Goal: Task Accomplishment & Management: Use online tool/utility

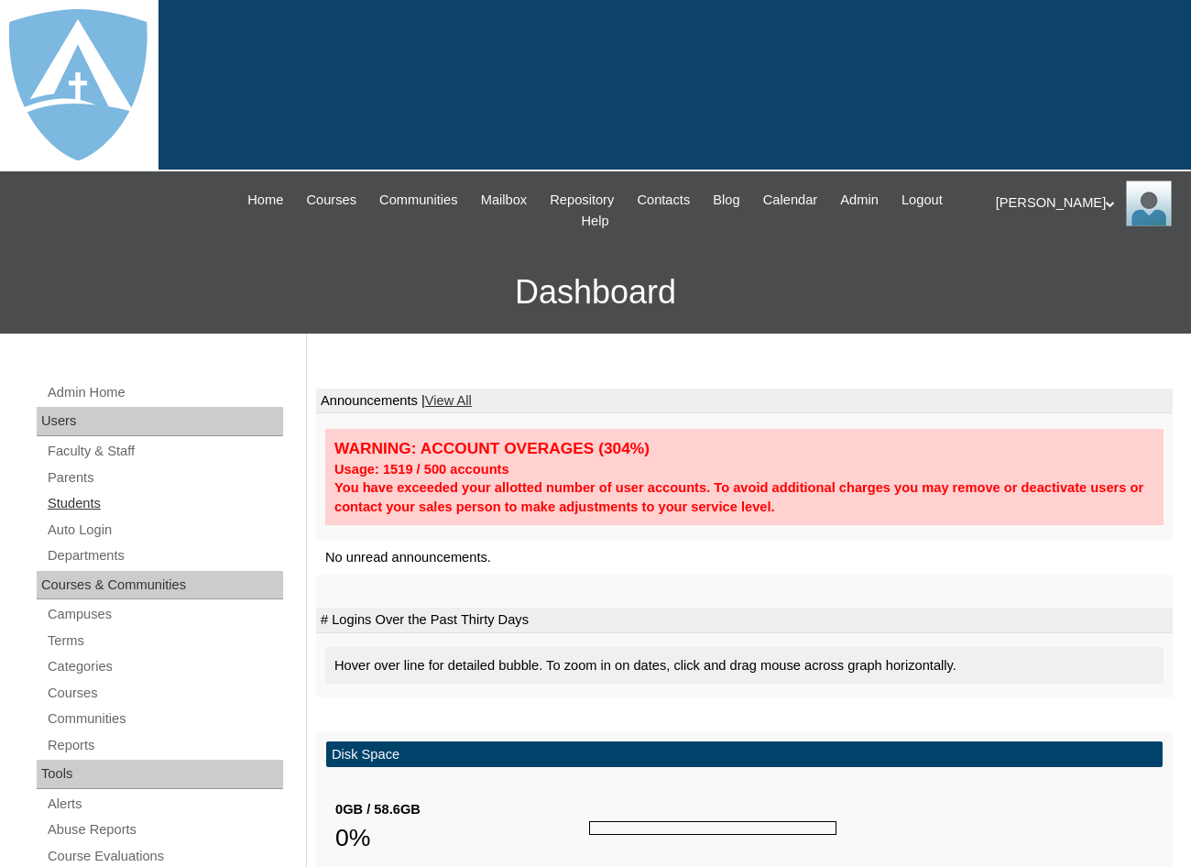
click at [83, 492] on link "Students" at bounding box center [164, 503] width 237 height 23
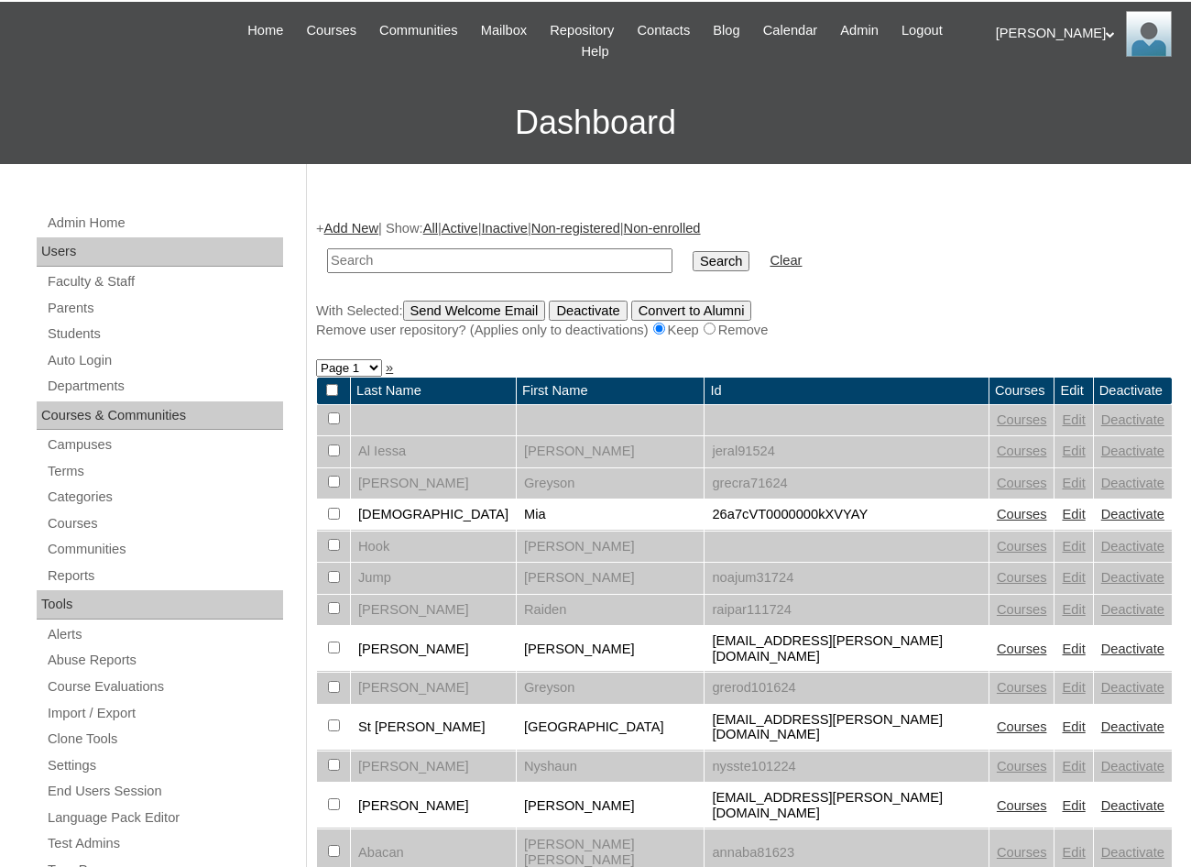
scroll to position [183, 0]
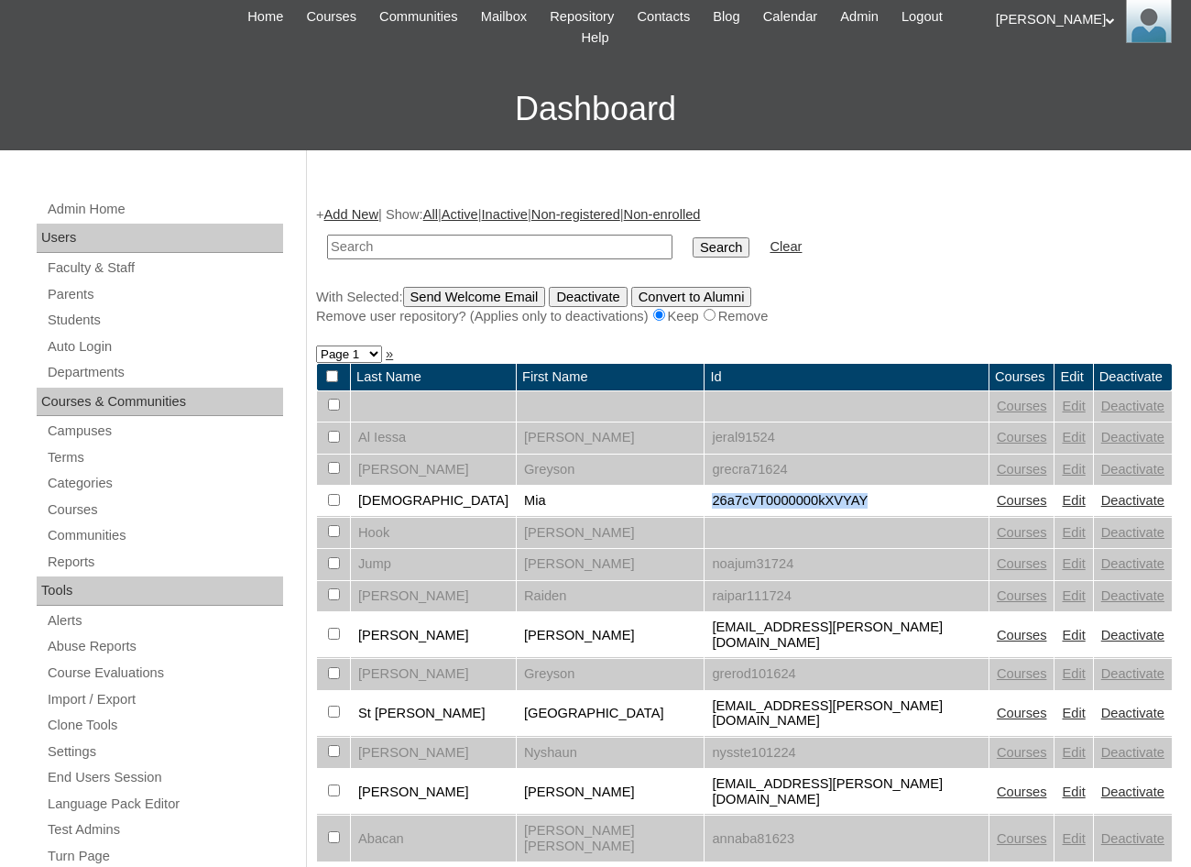
drag, startPoint x: 617, startPoint y: 483, endPoint x: 577, endPoint y: 482, distance: 40.3
click at [577, 486] on tr "DeJesus Mia 26a7cVT0000000kXVYAY Courses Edit Deactivate" at bounding box center [744, 501] width 855 height 31
drag, startPoint x: 577, startPoint y: 482, endPoint x: 649, endPoint y: 483, distance: 71.5
copy tr "26a7cVT0000000kXVYAY"
click at [93, 335] on link "Auto Login" at bounding box center [164, 346] width 237 height 23
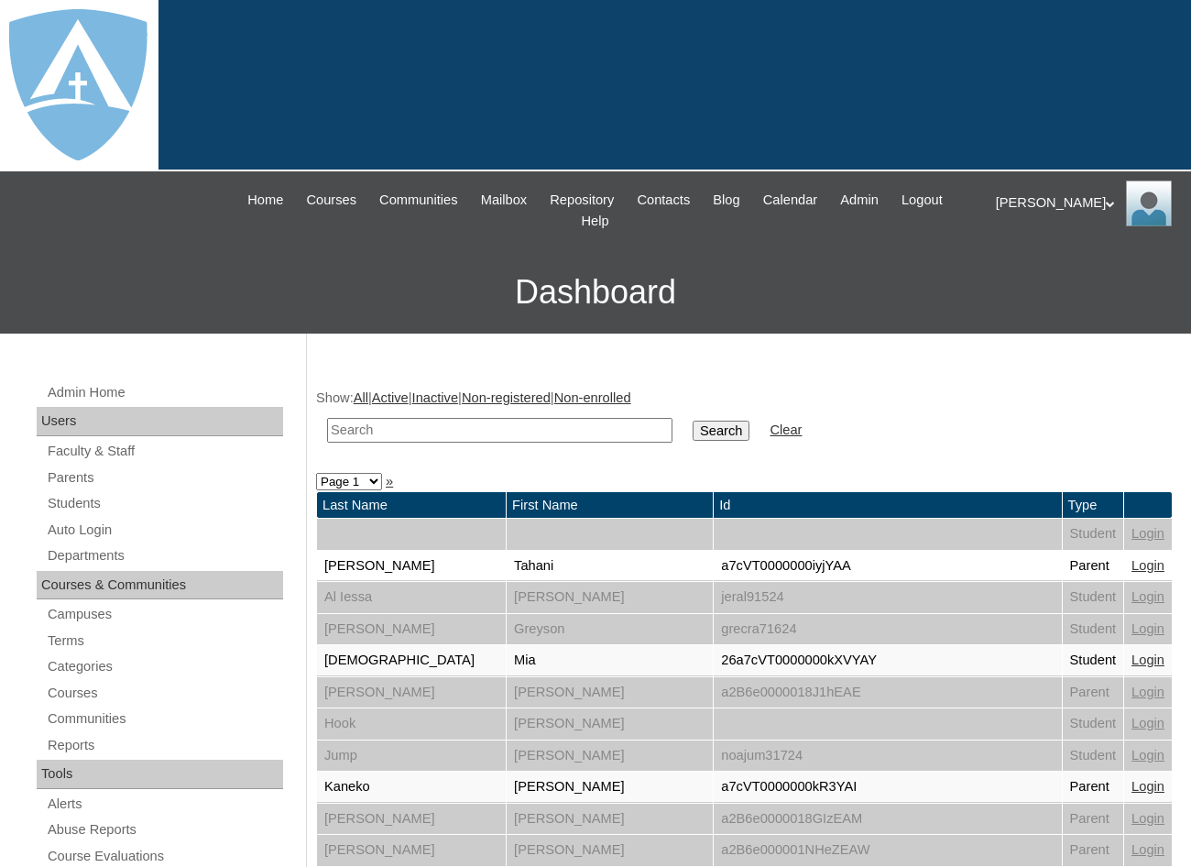
click at [408, 418] on input "text" at bounding box center [499, 430] width 345 height 25
paste input "26a7cVT0000000kXVYAY"
drag, startPoint x: 354, startPoint y: 405, endPoint x: 200, endPoint y: 403, distance: 153.9
type input "26a7cVT0000000kXVYAY"
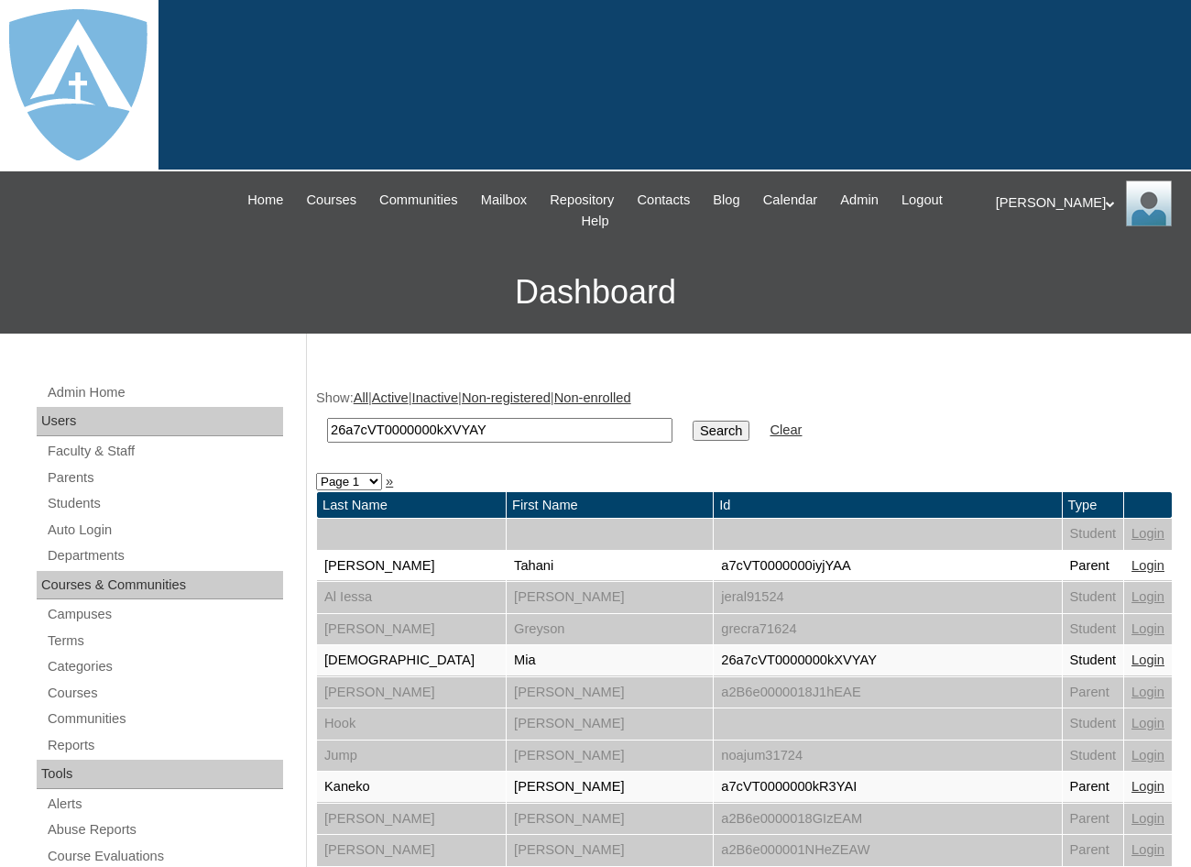
click at [693, 421] on input "Search" at bounding box center [721, 431] width 57 height 20
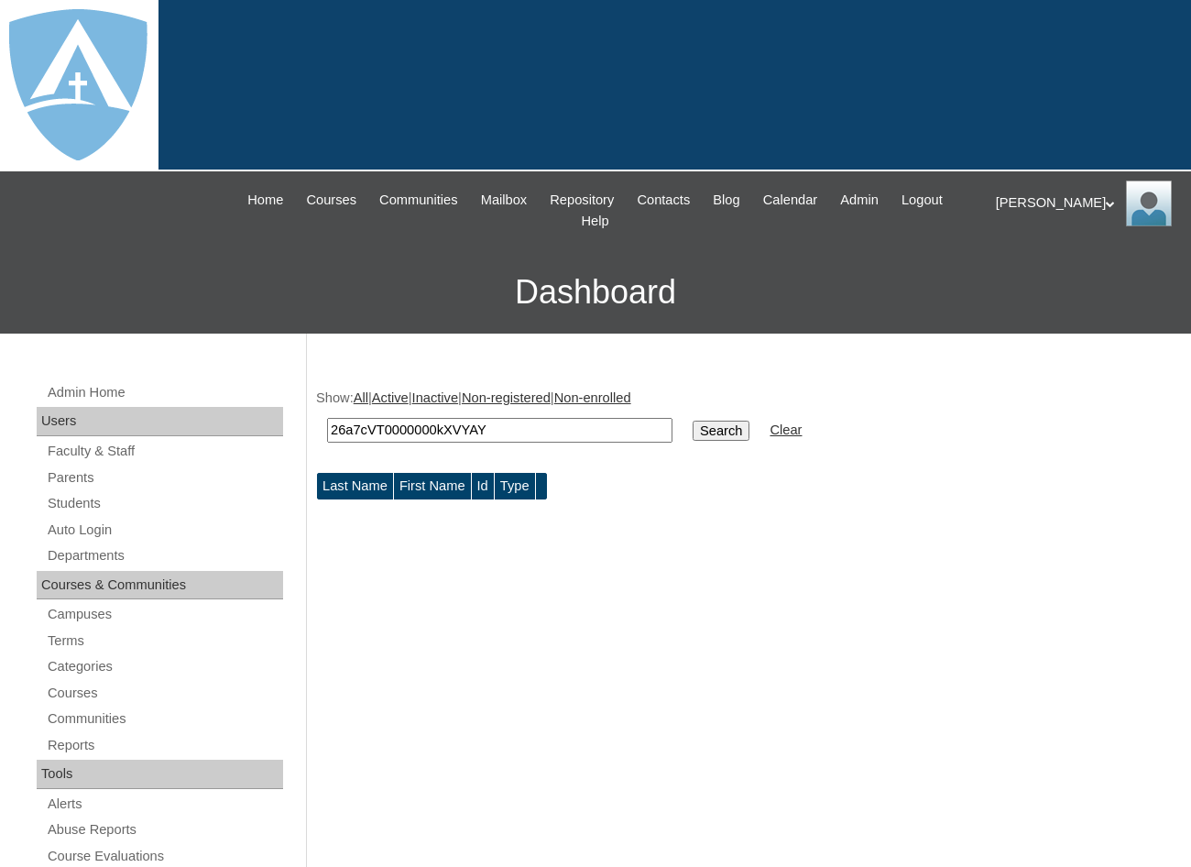
drag, startPoint x: 361, startPoint y: 416, endPoint x: 258, endPoint y: 415, distance: 102.6
type input "26a7cVT0000000kXVYAY"
click at [693, 421] on input "Search" at bounding box center [721, 431] width 57 height 20
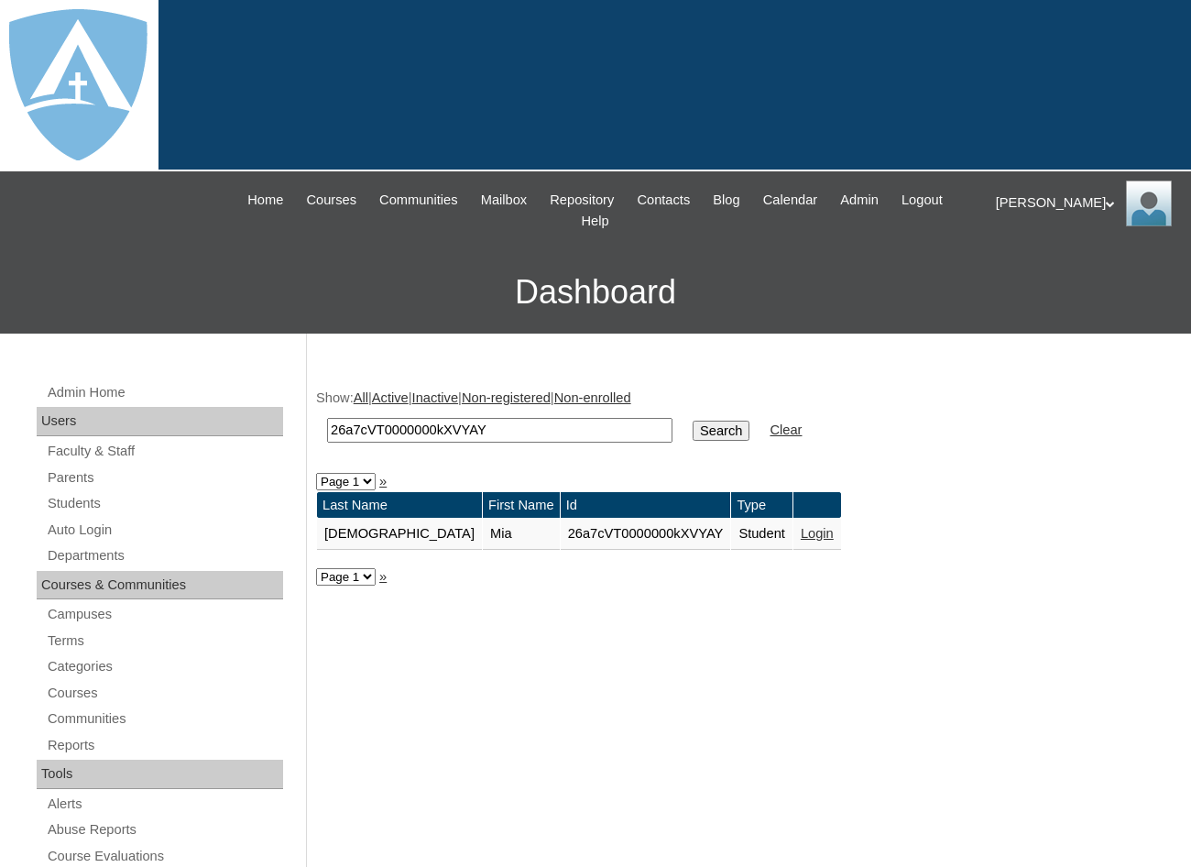
click at [801, 526] on link "Login" at bounding box center [817, 533] width 33 height 15
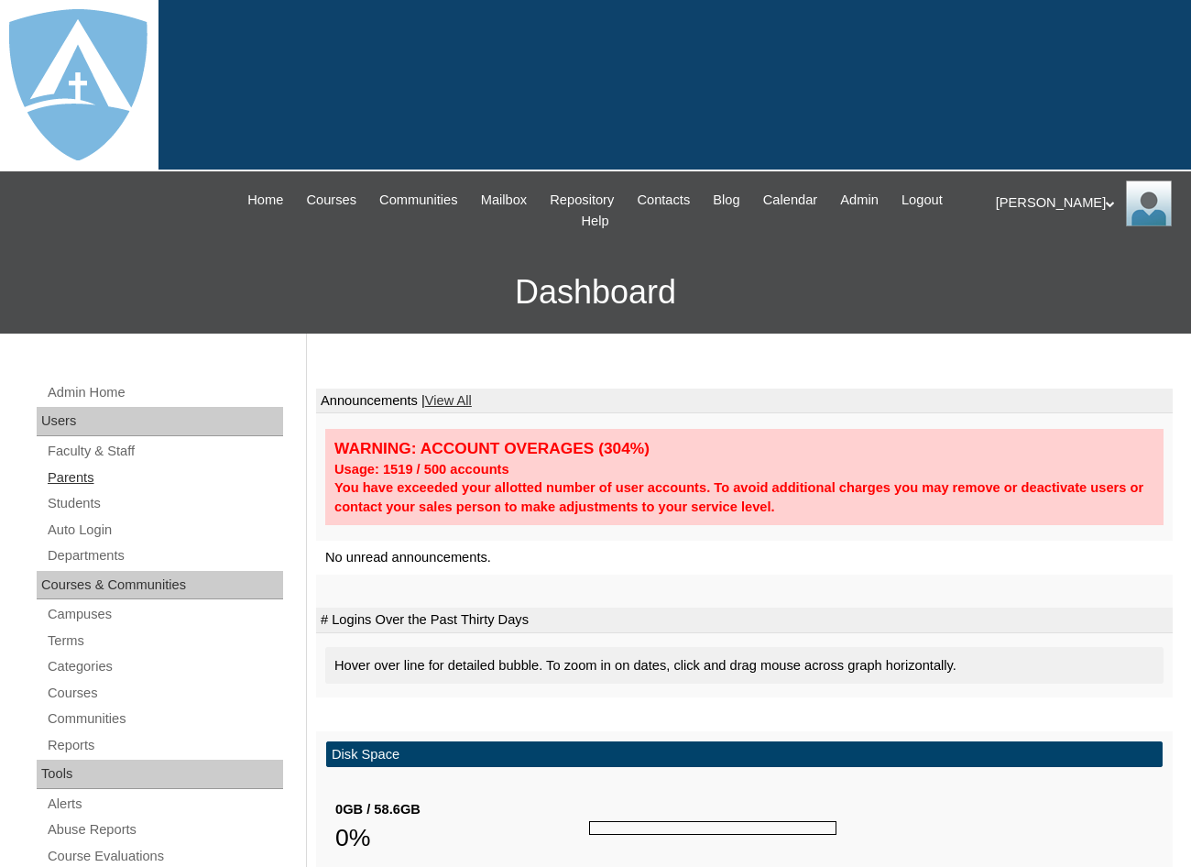
click at [69, 466] on link "Parents" at bounding box center [164, 477] width 237 height 23
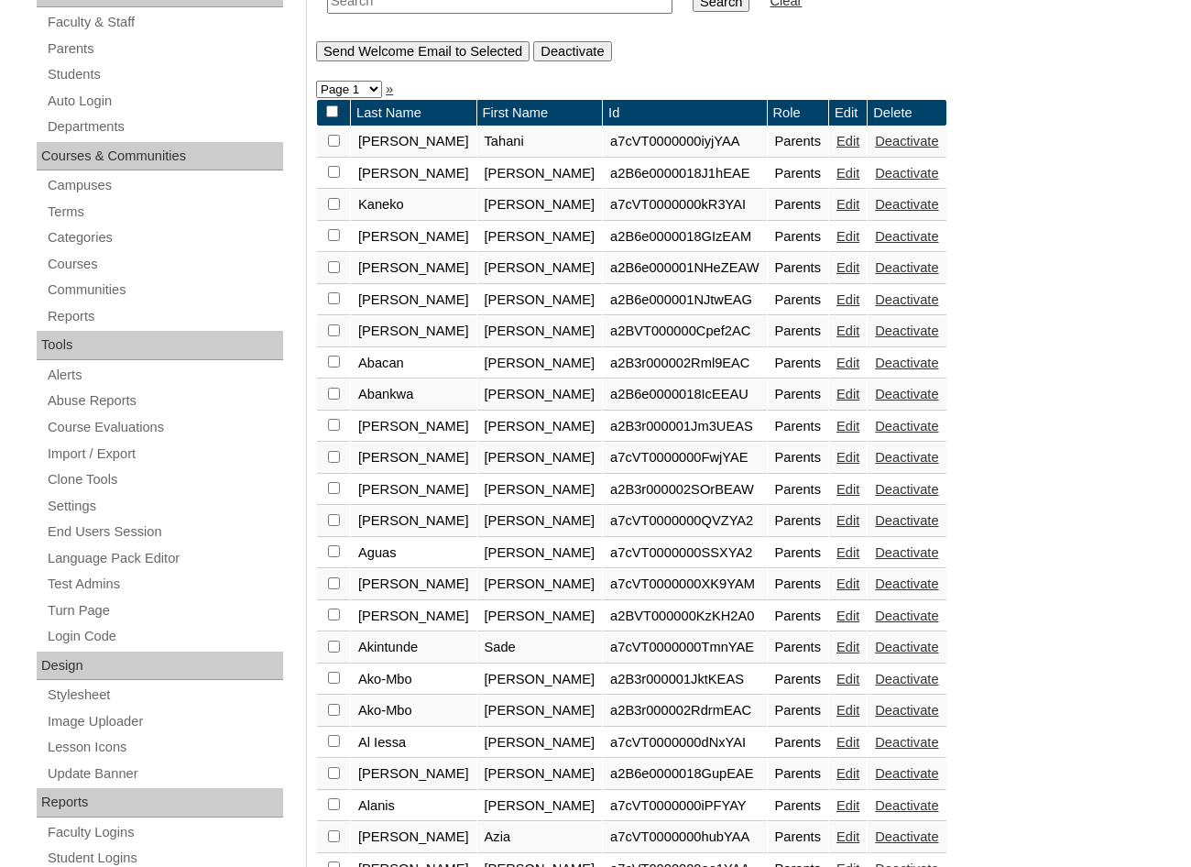
scroll to position [275, 0]
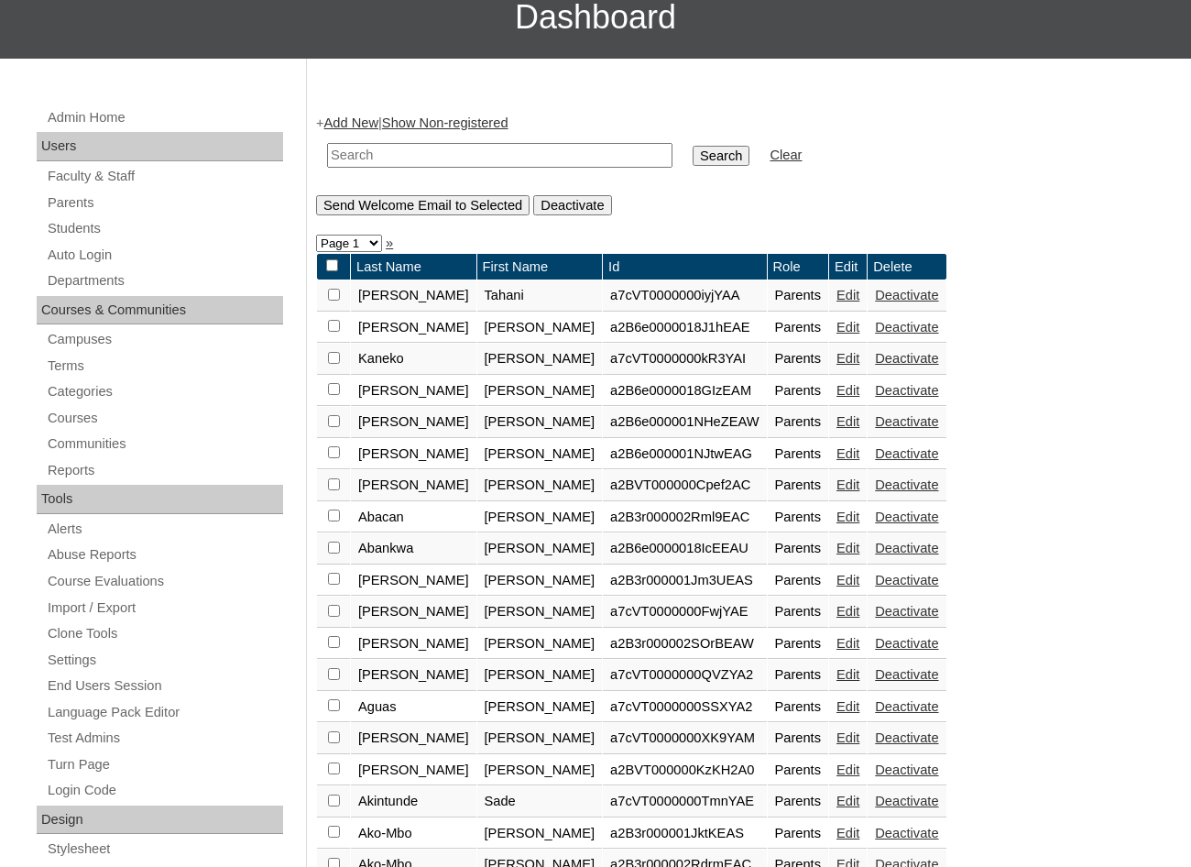
click at [454, 143] on input "text" at bounding box center [499, 155] width 345 height 25
type input "Sarai"
click at [693, 146] on input "Search" at bounding box center [721, 156] width 57 height 20
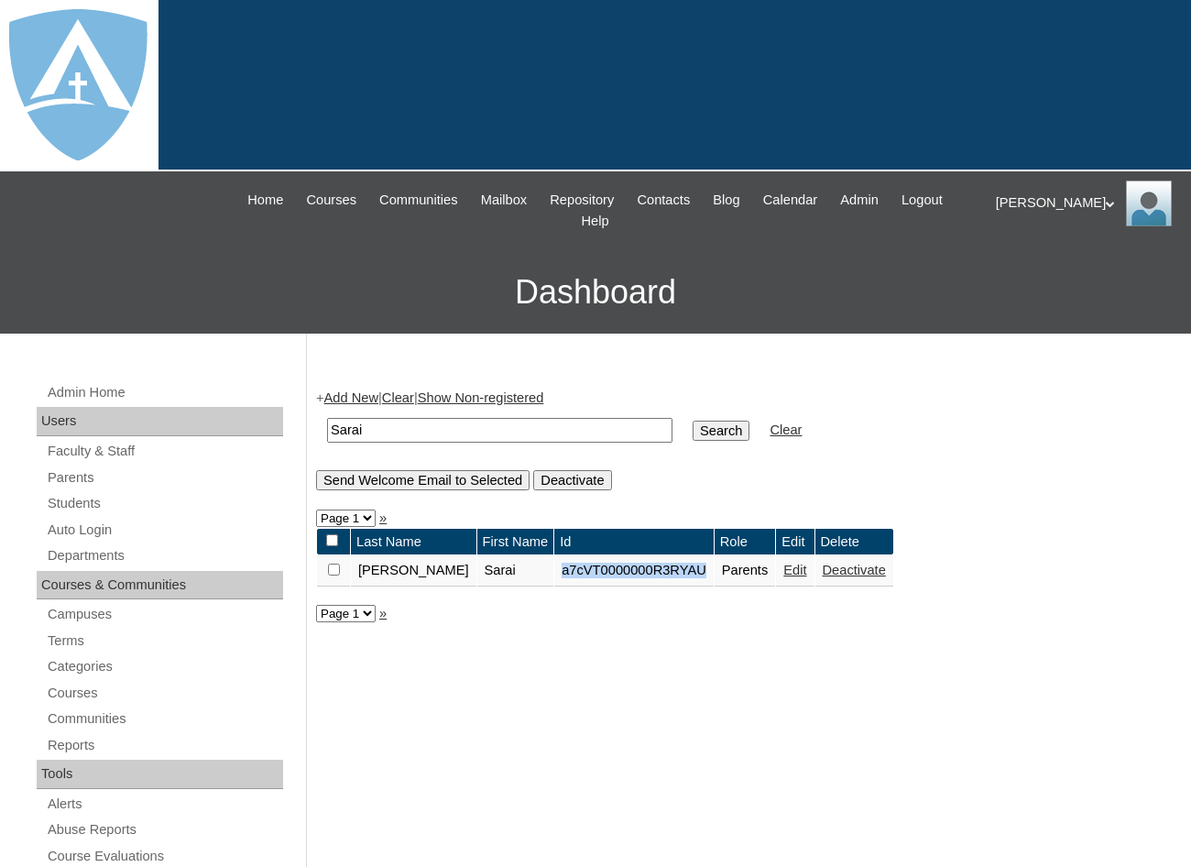
drag, startPoint x: 658, startPoint y: 552, endPoint x: 503, endPoint y: 552, distance: 154.8
click at [503, 555] on tr "[PERSON_NAME] a7cVT0000000R3RYAU Parents Edit Deactivate" at bounding box center [605, 570] width 576 height 31
drag, startPoint x: 503, startPoint y: 552, endPoint x: 541, endPoint y: 555, distance: 38.6
copy tr "a7cVT0000000R3RYAU"
click at [70, 519] on link "Auto Login" at bounding box center [164, 530] width 237 height 23
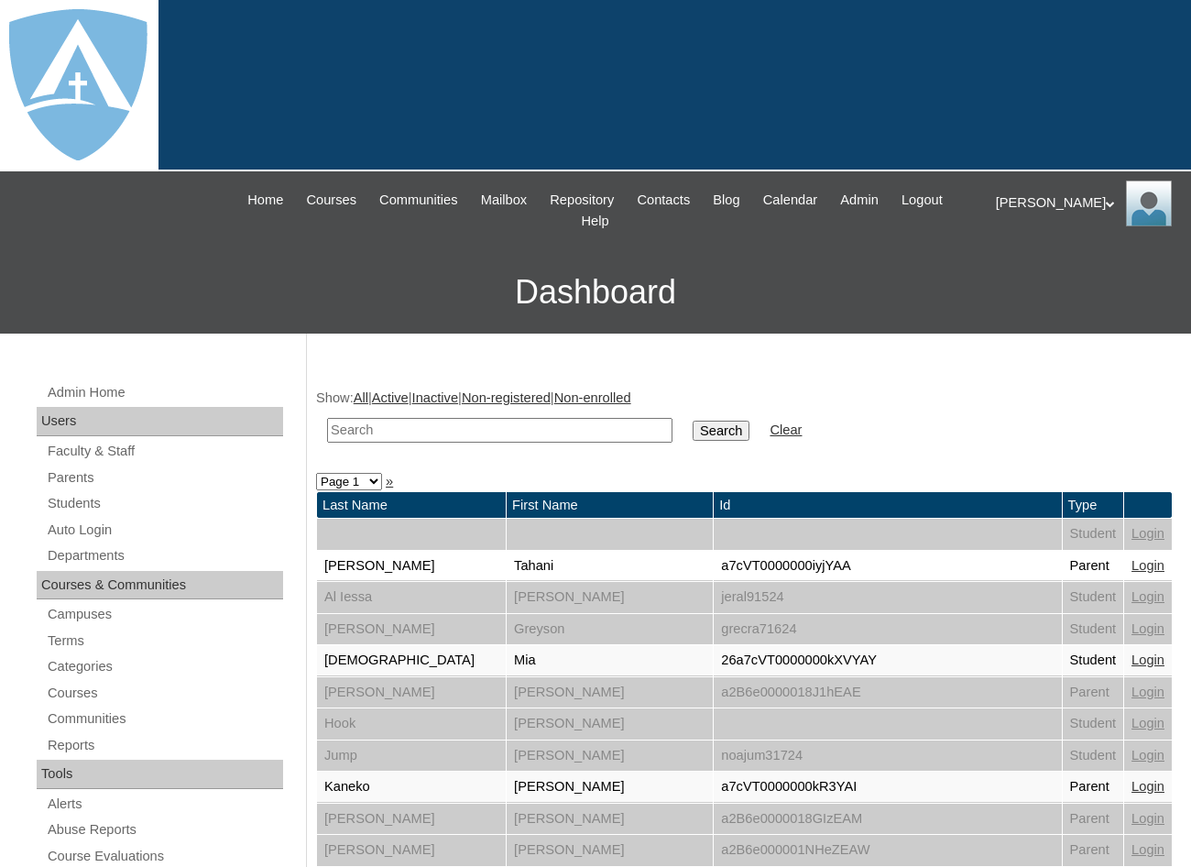
click at [92, 519] on link "Auto Login" at bounding box center [164, 530] width 237 height 23
drag, startPoint x: 0, startPoint y: 0, endPoint x: 363, endPoint y: 407, distance: 545.1
paste input "a7cVT0000000R3RYAU"
drag, startPoint x: 354, startPoint y: 408, endPoint x: 154, endPoint y: 384, distance: 201.1
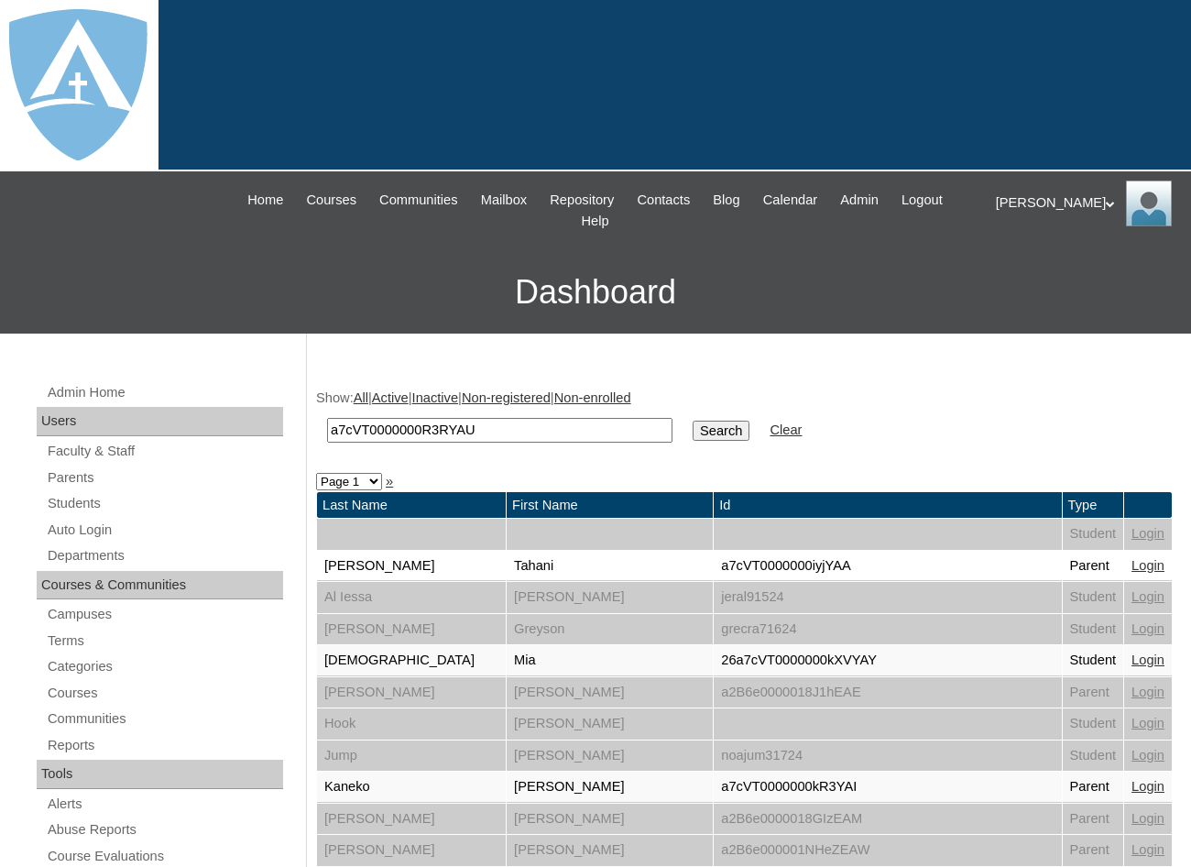
type input "a7cVT0000000R3RYAU"
click at [693, 421] on input "Search" at bounding box center [721, 431] width 57 height 20
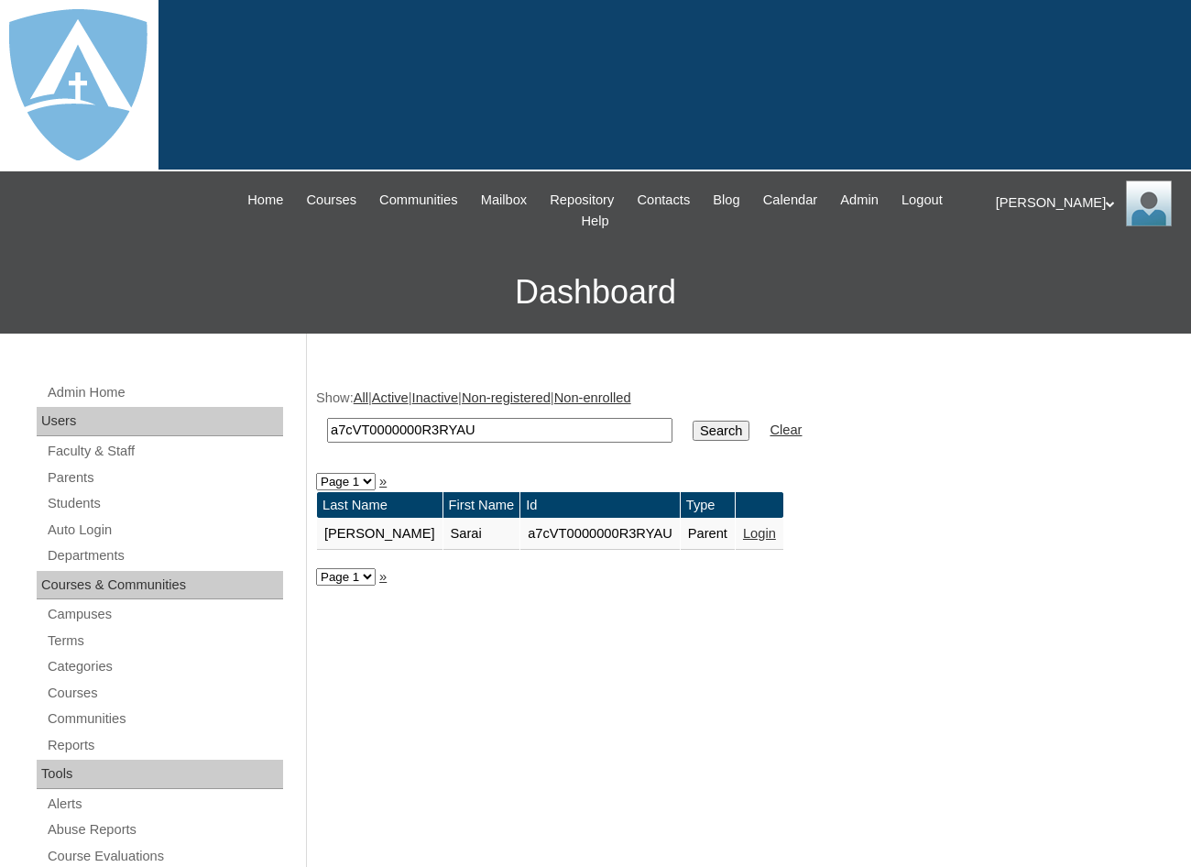
click at [743, 526] on link "Login" at bounding box center [759, 533] width 33 height 15
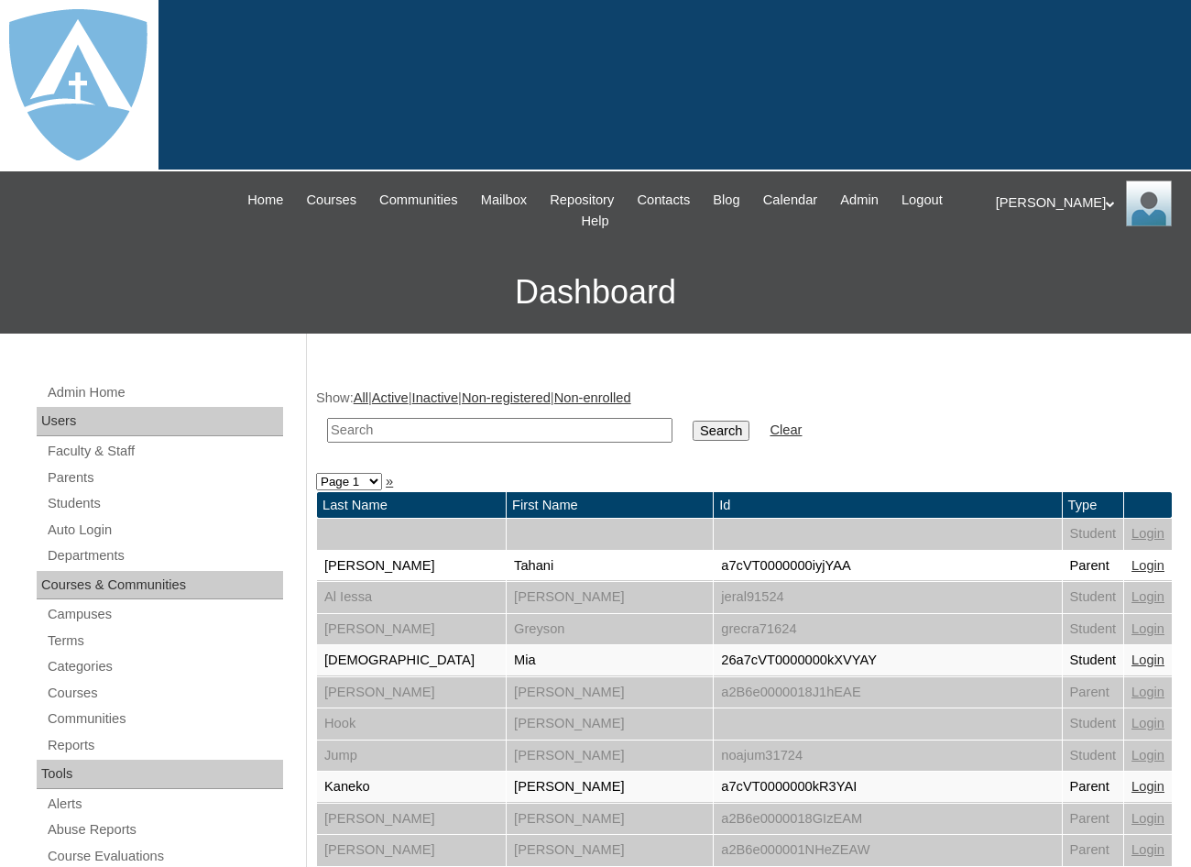
click at [433, 418] on input "text" at bounding box center [499, 430] width 345 height 25
type input "[PERSON_NAME]"
click at [693, 421] on input "Search" at bounding box center [721, 431] width 57 height 20
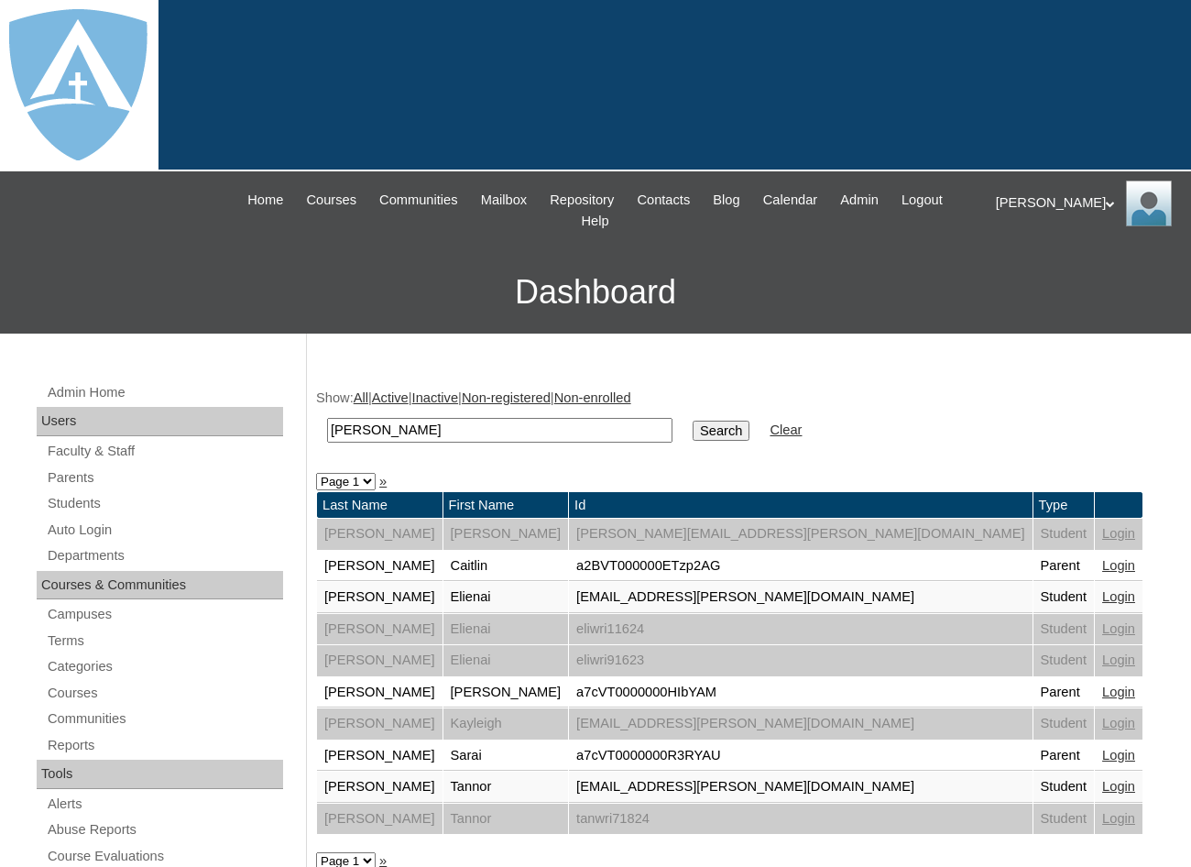
click at [1017, 205] on div "Karen My Profile My Settings Logout" at bounding box center [1084, 203] width 177 height 46
click at [1045, 276] on span "Logout" at bounding box center [1029, 274] width 37 height 14
